Goal: Book appointment/travel/reservation

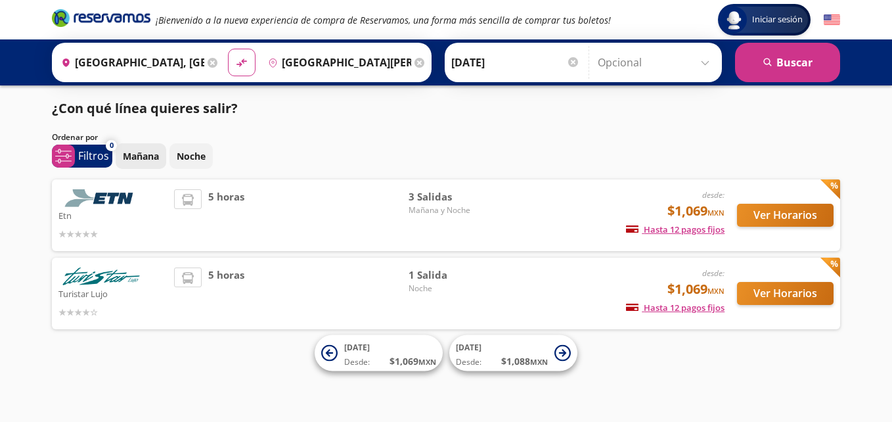
click at [138, 157] on p "Mañana" at bounding box center [141, 156] width 36 height 14
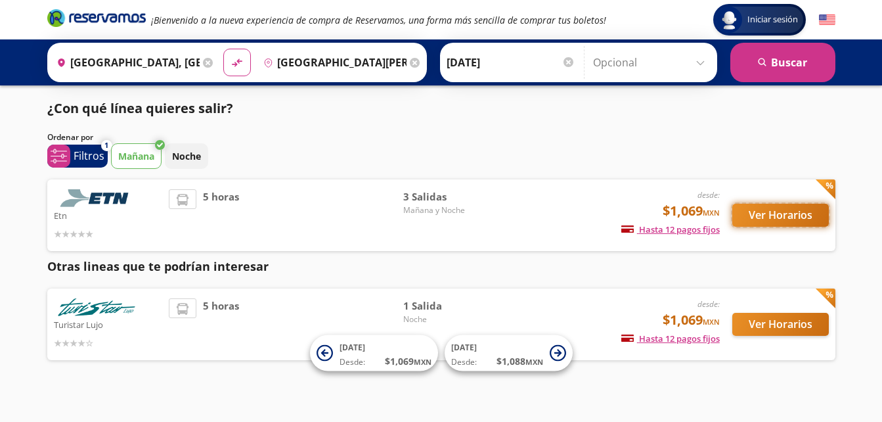
click at [765, 214] on button "Ver Horarios" at bounding box center [781, 215] width 97 height 23
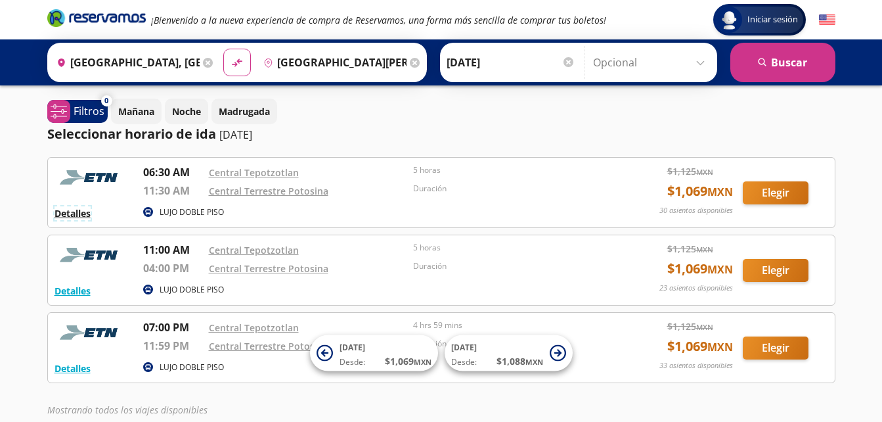
click at [72, 212] on button "Detalles" at bounding box center [73, 213] width 36 height 14
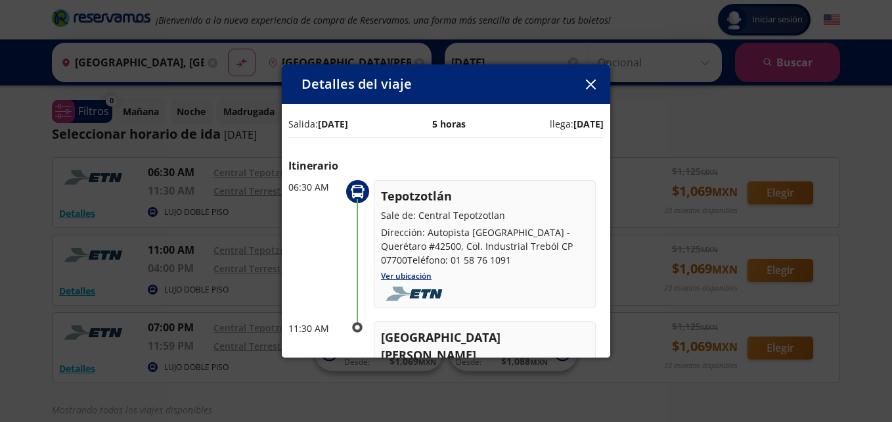
click at [591, 85] on icon "button" at bounding box center [590, 84] width 10 height 10
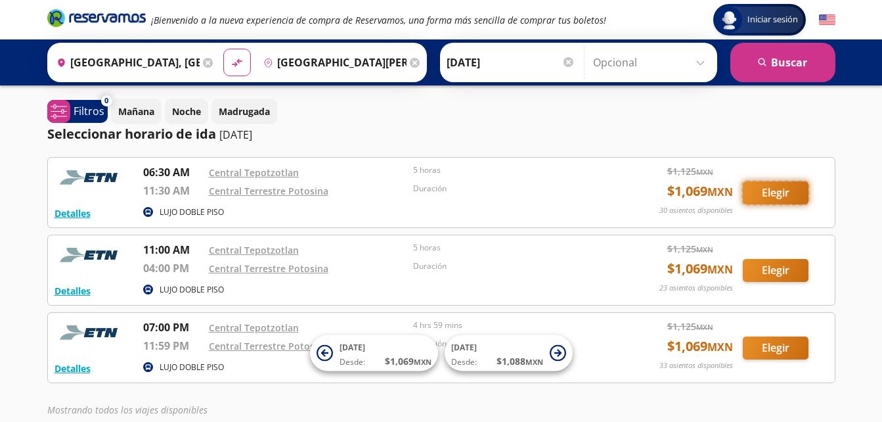
click at [785, 192] on button "Elegir" at bounding box center [776, 192] width 66 height 23
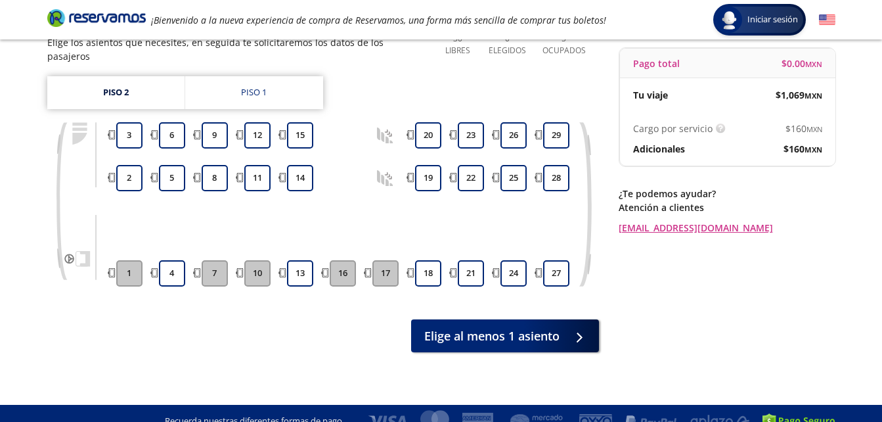
scroll to position [125, 0]
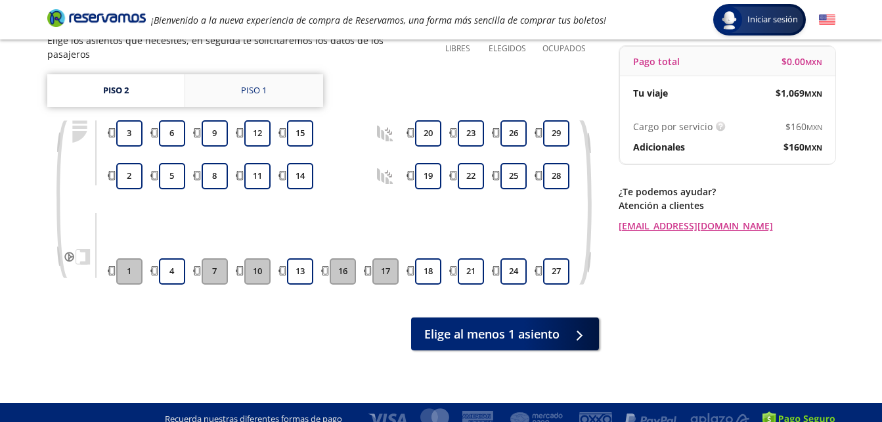
click at [252, 84] on div "Piso 1" at bounding box center [254, 90] width 26 height 13
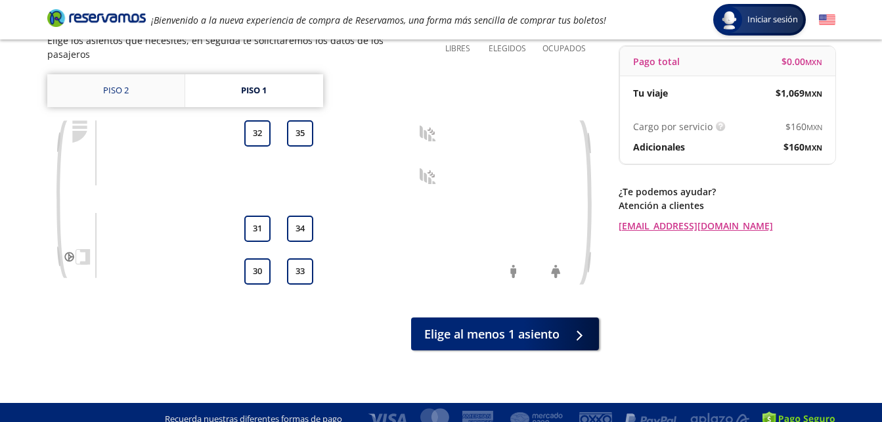
click at [123, 74] on link "Piso 2" at bounding box center [115, 90] width 137 height 33
